Goal: Complete application form

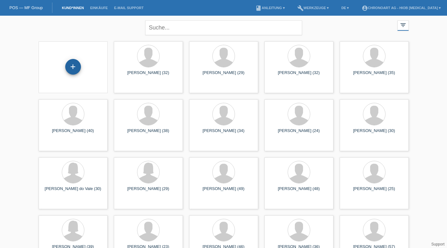
click at [67, 68] on div "+" at bounding box center [73, 67] width 16 height 16
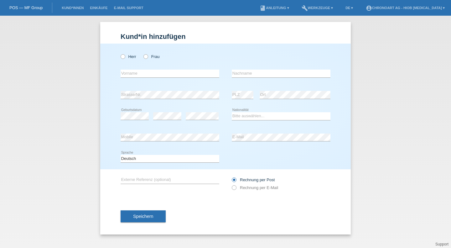
click at [129, 59] on div "Herr Frau" at bounding box center [170, 56] width 99 height 13
click at [125, 59] on div "Herr Frau" at bounding box center [170, 56] width 99 height 13
click at [120, 53] on icon at bounding box center [120, 53] width 0 height 0
click at [122, 57] on input "Herr" at bounding box center [123, 56] width 4 height 4
radio input "true"
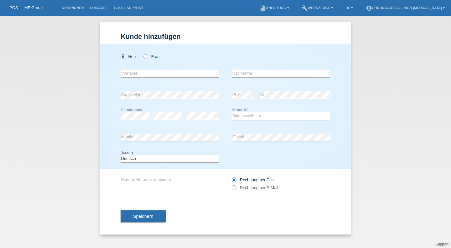
click at [127, 68] on div "error Vorname" at bounding box center [170, 73] width 99 height 21
click at [129, 74] on input "text" at bounding box center [170, 74] width 99 height 8
click at [144, 76] on input "text" at bounding box center [170, 74] width 99 height 8
paste input "[PERSON_NAME]"
type input "[PERSON_NAME]"
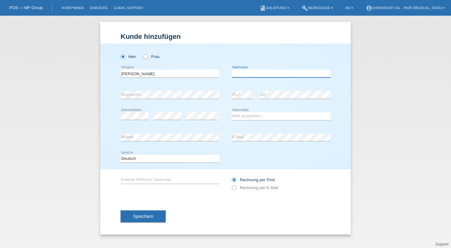
click at [243, 77] on input "text" at bounding box center [281, 74] width 99 height 8
click at [244, 76] on input "text" at bounding box center [281, 74] width 99 height 8
paste input "[PERSON_NAME]"
type input "[PERSON_NAME]"
click at [169, 106] on div "error" at bounding box center [167, 116] width 28 height 21
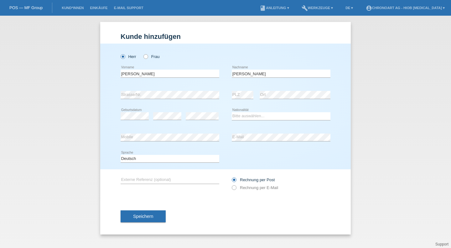
click at [152, 117] on div "error Geburtsdatum error error" at bounding box center [170, 116] width 99 height 21
click at [252, 116] on select "Bitte auswählen... Schweiz Deutschland Liechtenstein Österreich ------------ Af…" at bounding box center [281, 116] width 99 height 8
select select "CH"
click at [232, 112] on select "Bitte auswählen... Schweiz Deutschland Liechtenstein Österreich ------------ Af…" at bounding box center [281, 116] width 99 height 8
click at [204, 142] on div "error Mobile" at bounding box center [170, 137] width 99 height 21
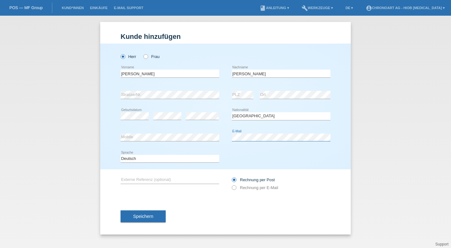
click at [263, 141] on div "error E-Mail" at bounding box center [281, 138] width 99 height 8
click at [249, 133] on div "error E-Mail" at bounding box center [281, 137] width 99 height 21
click at [147, 162] on select "Deutsch Français Italiano English" at bounding box center [170, 159] width 99 height 8
click at [244, 192] on div "Rechnung per Post Rechnung per E-Mail" at bounding box center [281, 183] width 99 height 29
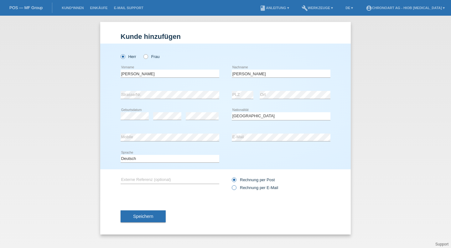
click at [246, 190] on label "Rechnung per E-Mail" at bounding box center [255, 187] width 46 height 5
click at [236, 190] on input "Rechnung per E-Mail" at bounding box center [234, 189] width 4 height 8
radio input "true"
click at [170, 177] on input "text" at bounding box center [170, 180] width 99 height 8
click at [295, 159] on div "Deutsch Français Italiano English error Sprache" at bounding box center [226, 158] width 210 height 21
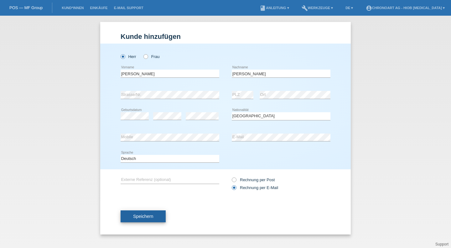
click at [140, 218] on span "Speichern" at bounding box center [143, 216] width 20 height 5
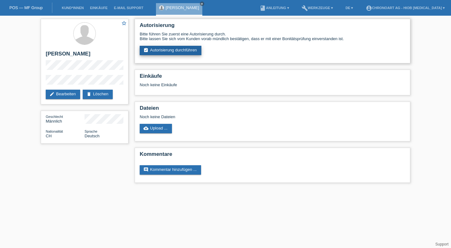
click at [163, 51] on link "assignment_turned_in Autorisierung durchführen" at bounding box center [171, 50] width 62 height 9
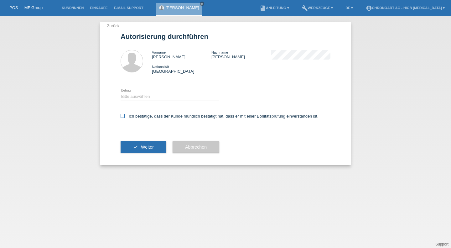
click at [122, 115] on icon at bounding box center [123, 116] width 4 height 4
click at [122, 115] on input "Ich bestätige, dass der Kunde mündlich bestätigt hat, dass er mit einer Bonität…" at bounding box center [123, 116] width 4 height 4
checkbox input "true"
click at [135, 98] on select "Bitte auswählen CHF 1.00 - CHF 499.00 CHF 500.00 - CHF 1'999.00 CHF 2'000.00 - …" at bounding box center [170, 97] width 99 height 8
select select "3"
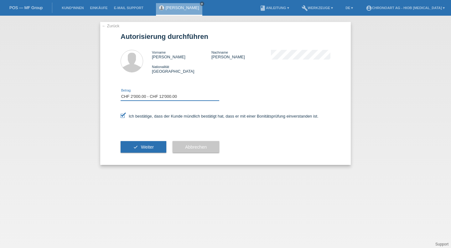
click at [121, 93] on select "Bitte auswählen CHF 1.00 - CHF 499.00 CHF 500.00 - CHF 1'999.00 CHF 2'000.00 - …" at bounding box center [170, 97] width 99 height 8
click at [143, 148] on span "Weiter" at bounding box center [147, 146] width 13 height 5
